Goal: Information Seeking & Learning: Learn about a topic

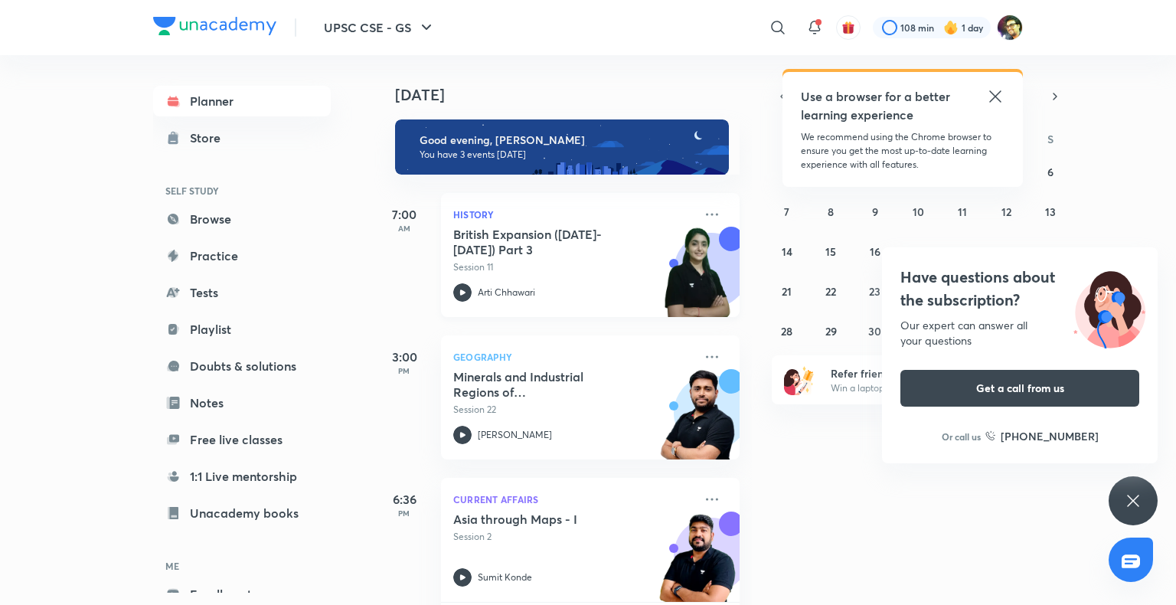
click at [525, 257] on div "British Expansion ([DATE]- [DATE]) Part 3 Session 11" at bounding box center [573, 250] width 240 height 47
